Goal: Task Accomplishment & Management: Use online tool/utility

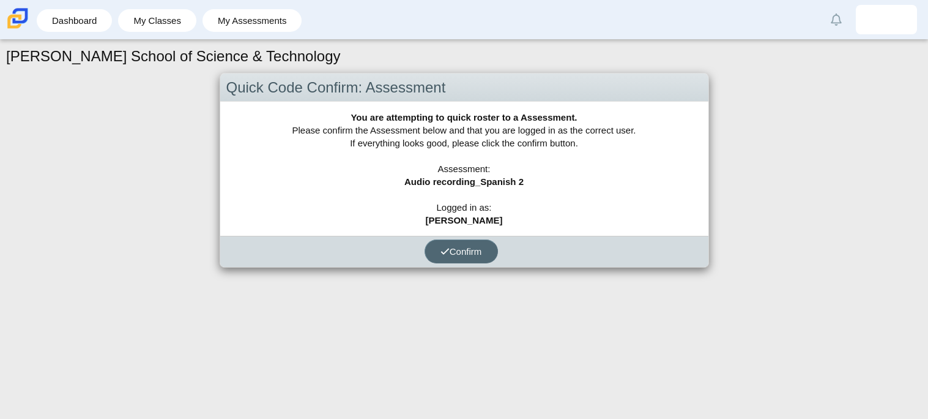
click at [438, 247] on button "Confirm" at bounding box center [461, 251] width 73 height 24
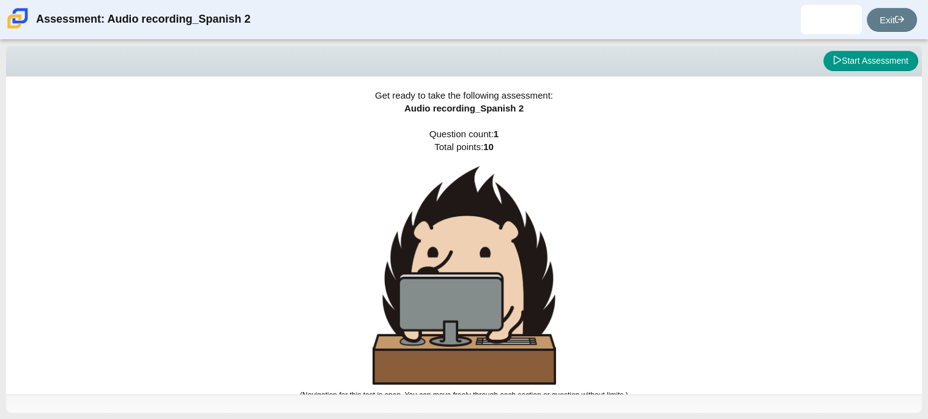
click at [206, 80] on div "Get ready to take the following assessment: Audio recording_Spanish 2 Question …" at bounding box center [464, 235] width 916 height 318
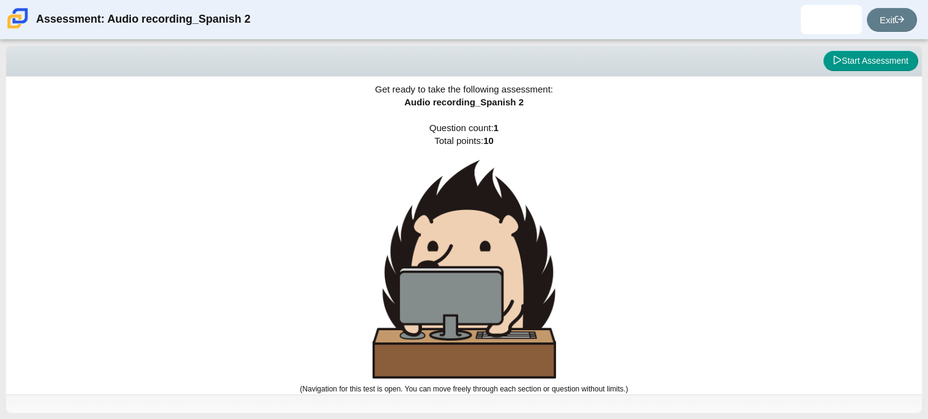
click at [248, 159] on div "Get ready to take the following assessment: Audio recording_Spanish 2 Question …" at bounding box center [464, 229] width 916 height 318
click at [207, 151] on div "Get ready to take the following assessment: Audio recording_Spanish 2 Question …" at bounding box center [464, 229] width 916 height 318
click at [191, 193] on div "Get ready to take the following assessment: Audio recording_Spanish 2 Question …" at bounding box center [464, 229] width 916 height 318
click at [281, 184] on div "Get ready to take the following assessment: Audio recording_Spanish 2 Question …" at bounding box center [464, 229] width 916 height 318
click at [483, 179] on img at bounding box center [465, 269] width 184 height 218
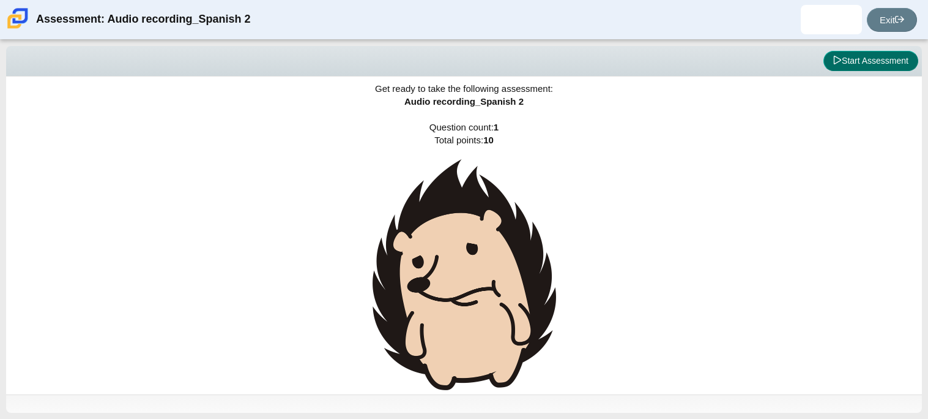
click at [874, 60] on button "Start Assessment" at bounding box center [871, 61] width 95 height 21
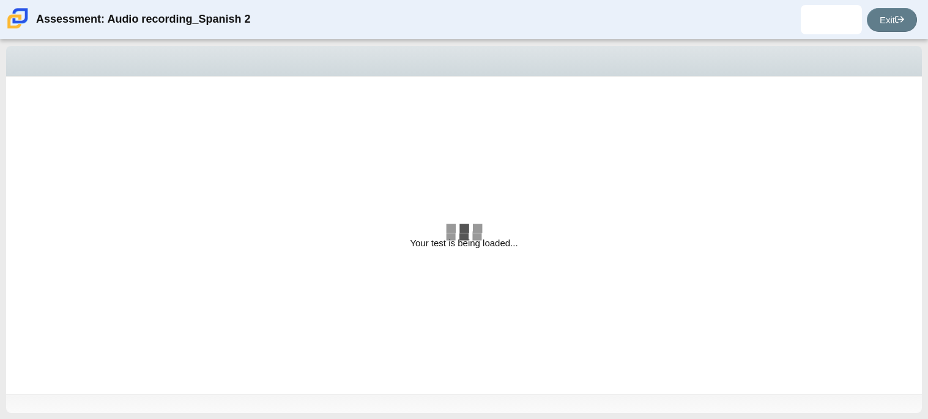
select select "629d6dd1-9675-4bc8-a65d-04cc20bcab32"
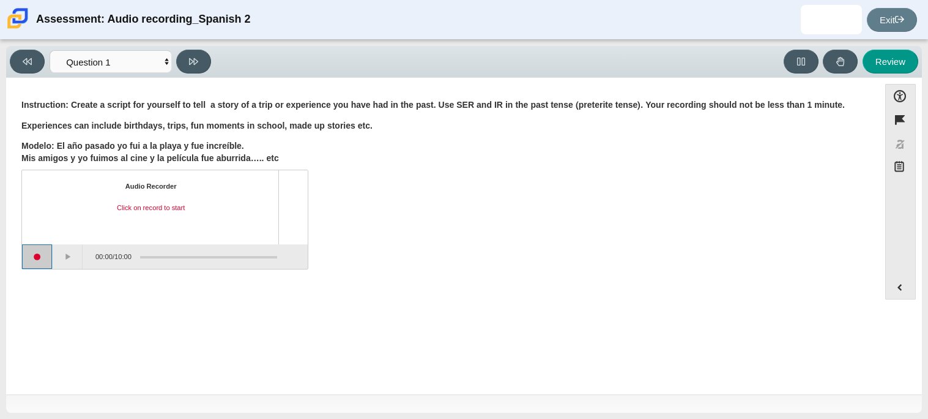
click at [42, 259] on button "Start recording" at bounding box center [37, 256] width 31 height 24
click at [67, 263] on button "Pause" at bounding box center [68, 256] width 31 height 24
click at [42, 259] on button "Stop recording" at bounding box center [37, 256] width 31 height 24
click at [684, 81] on div "Accessibility options Close Color scheme Font size Zoom Change the background a…" at bounding box center [464, 236] width 916 height 316
click at [554, 218] on div "Audio Recorder Click on play to start playback 0:01 / 0:01" at bounding box center [442, 221] width 843 height 96
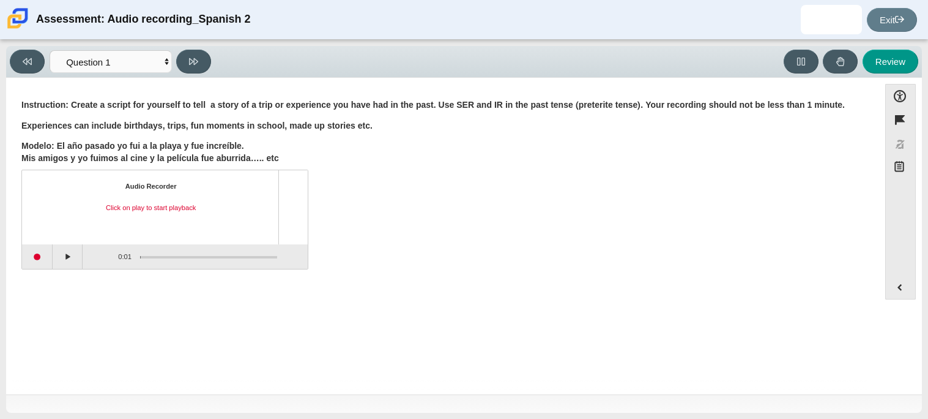
click at [601, 67] on div "Review" at bounding box center [567, 62] width 703 height 24
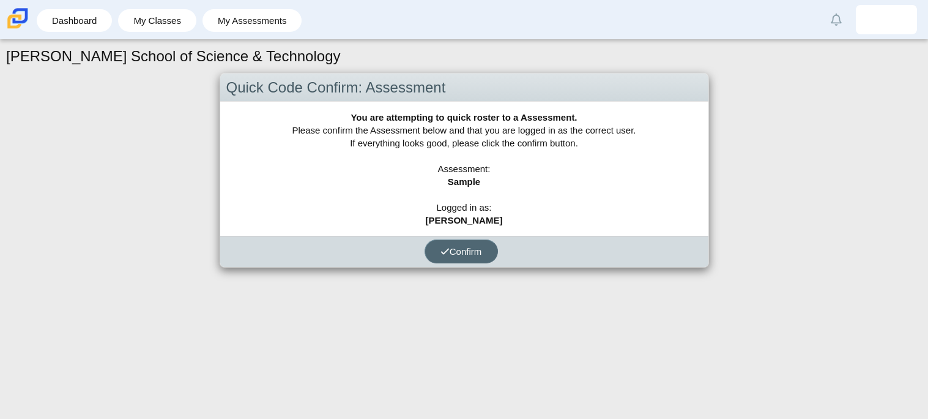
click at [476, 252] on span "Confirm" at bounding box center [462, 251] width 42 height 10
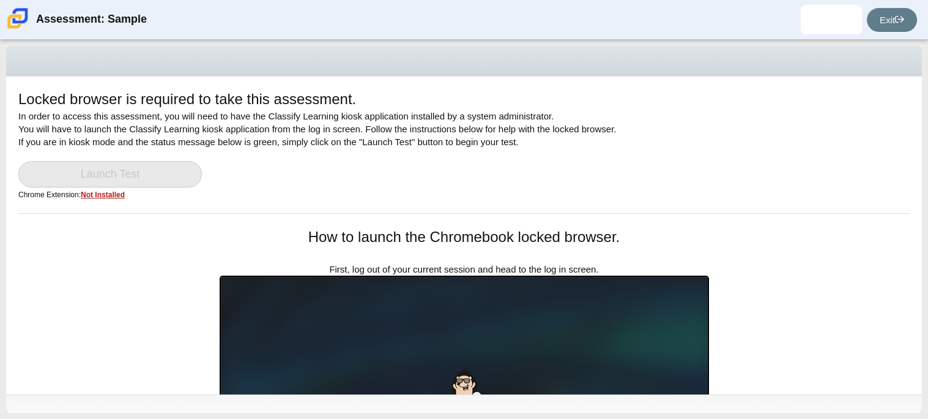
click at [393, 151] on div "Locked browser is required to take this assessment. In order to access this ass…" at bounding box center [464, 151] width 892 height 124
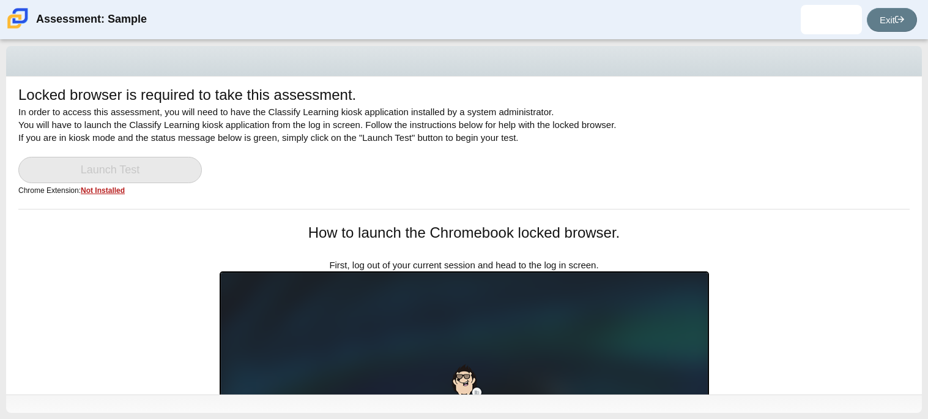
scroll to position [4, 0]
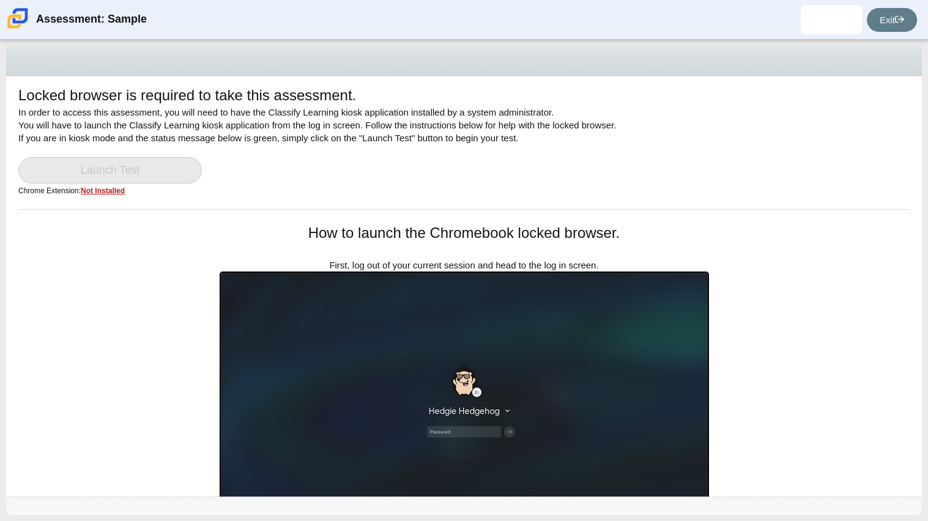
click at [753, 61] on div at bounding box center [464, 61] width 916 height 31
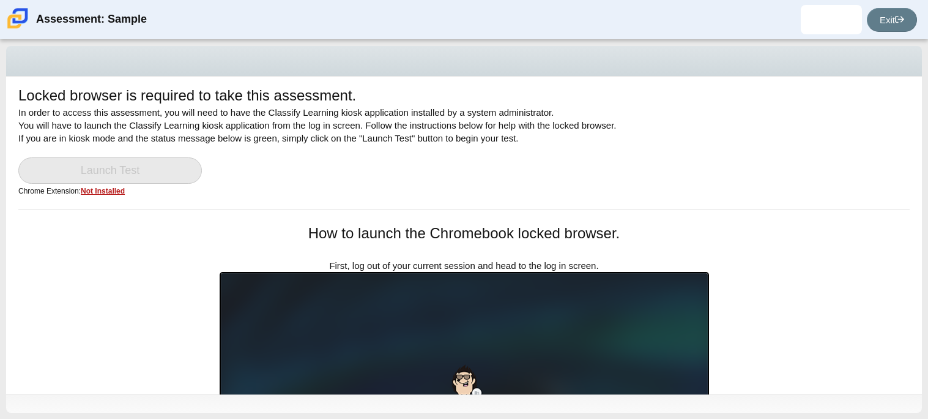
click at [569, 183] on div "Locked browser is required to take this assessment. In order to access this ass…" at bounding box center [464, 147] width 892 height 124
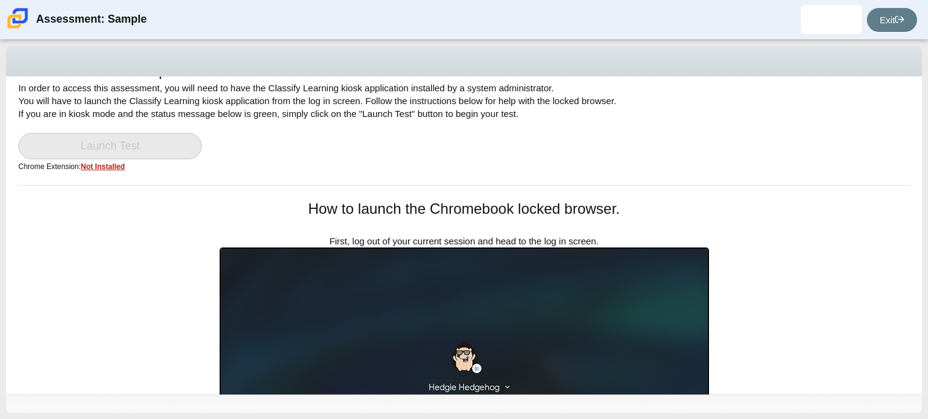
scroll to position [0, 0]
